Goal: Task Accomplishment & Management: Use online tool/utility

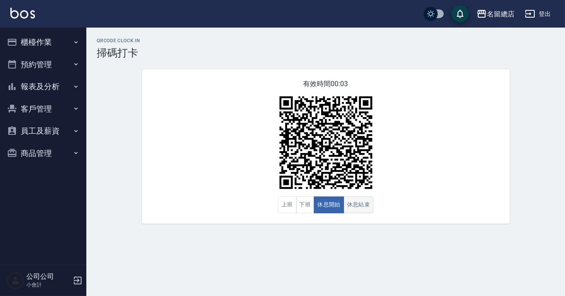
click at [358, 208] on button "休息結束" at bounding box center [358, 205] width 30 height 17
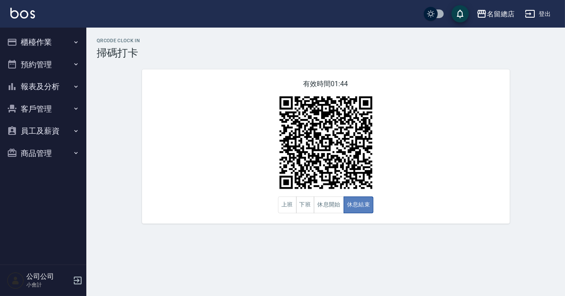
click at [358, 207] on button "休息結束" at bounding box center [358, 205] width 30 height 17
click at [328, 211] on button "休息開始" at bounding box center [329, 205] width 30 height 17
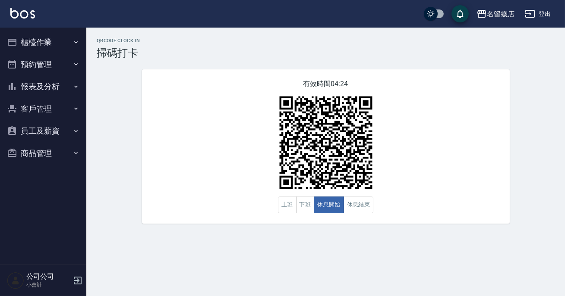
drag, startPoint x: 564, startPoint y: 179, endPoint x: 459, endPoint y: 225, distance: 115.4
click at [459, 225] on div "QRcode Clock In 掃碼打卡 有效時間 04:24 上班 下班 休息開始 休息結束" at bounding box center [325, 131] width 479 height 207
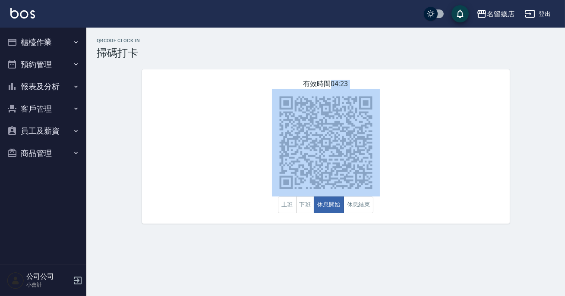
click at [454, 149] on div "有效時間 04:23 上班 下班 休息開始 休息結束" at bounding box center [326, 146] width 368 height 154
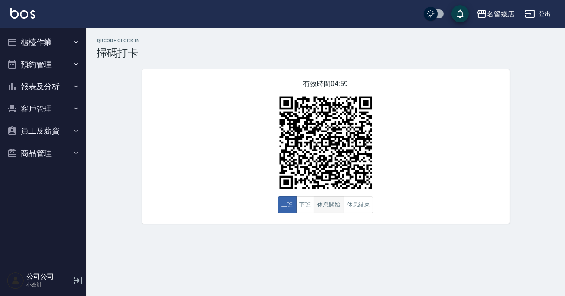
click at [316, 204] on button "休息開始" at bounding box center [329, 205] width 30 height 17
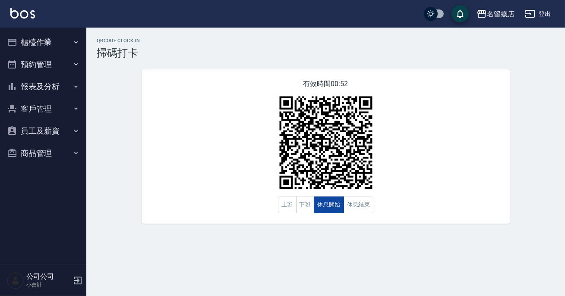
click at [326, 211] on button "休息開始" at bounding box center [329, 205] width 30 height 17
drag, startPoint x: 357, startPoint y: 203, endPoint x: 325, endPoint y: 175, distance: 42.5
click at [356, 204] on button "休息結束" at bounding box center [358, 205] width 30 height 17
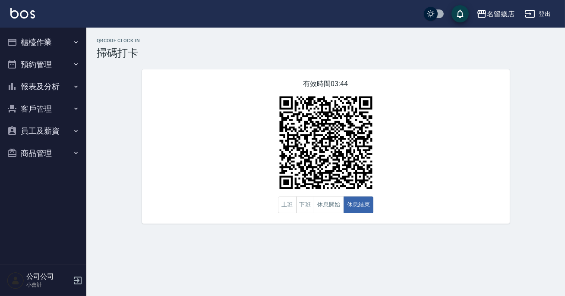
click at [72, 87] on icon "button" at bounding box center [75, 86] width 7 height 7
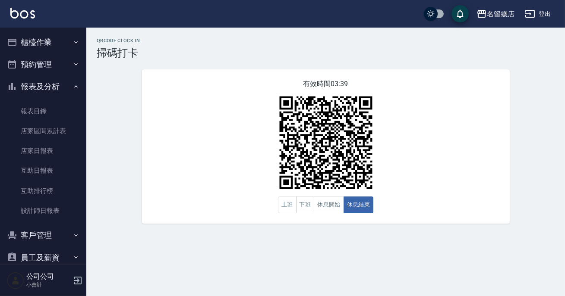
click at [74, 43] on icon "button" at bounding box center [75, 42] width 3 height 2
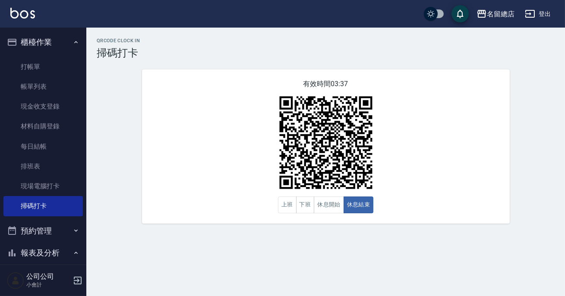
click at [112, 185] on div "QRcode Clock In 掃碼打卡 有效時間 03:37 上班 下班 休息開始 休息結束" at bounding box center [325, 131] width 479 height 186
